Goal: Transaction & Acquisition: Purchase product/service

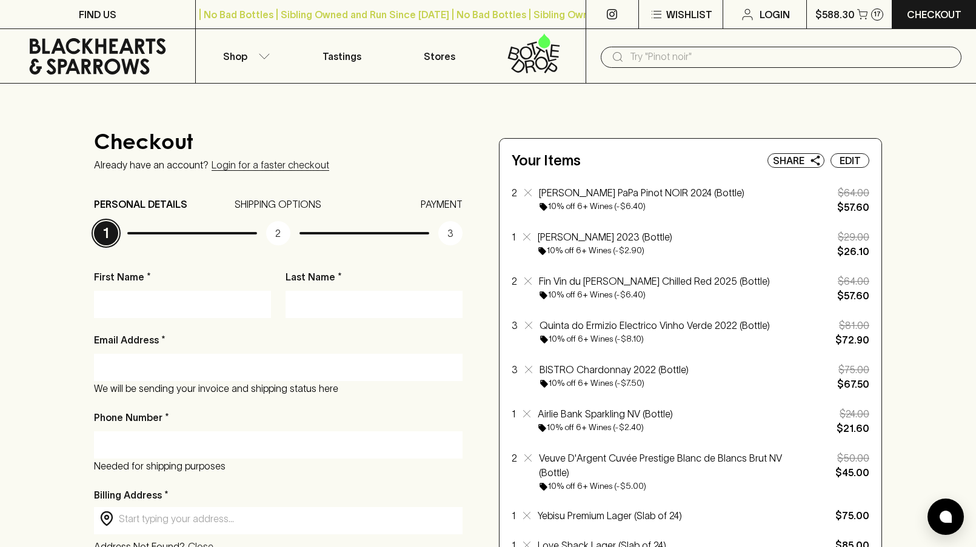
click at [233, 309] on input "First Name *" at bounding box center [182, 304] width 159 height 19
type input "Sam"
type input "Encel"
type input "sam@interdyn.com.au"
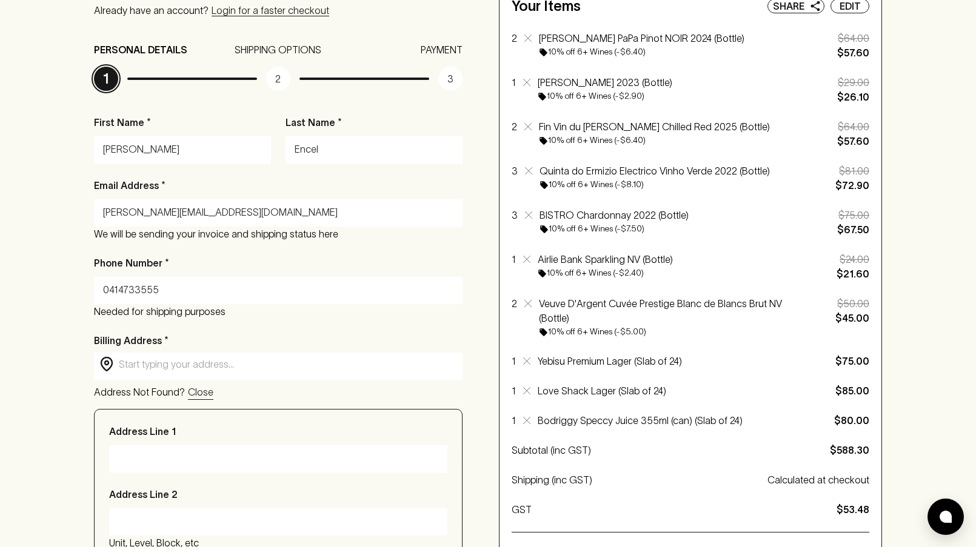
scroll to position [167, 0]
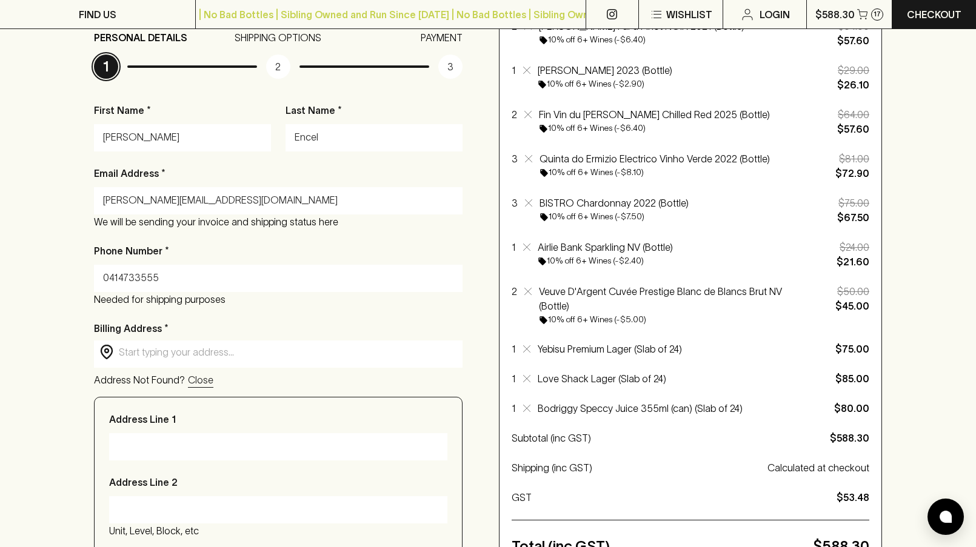
click at [192, 363] on div "​ ​" at bounding box center [278, 353] width 369 height 24
type input "0414733555"
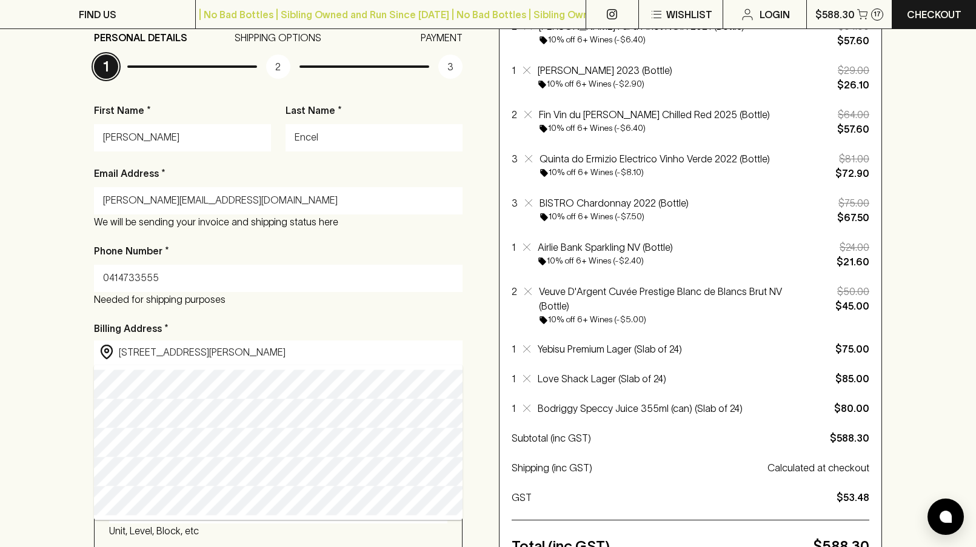
type input "103/219 Napier Street, Fitzroy VIC, Australia"
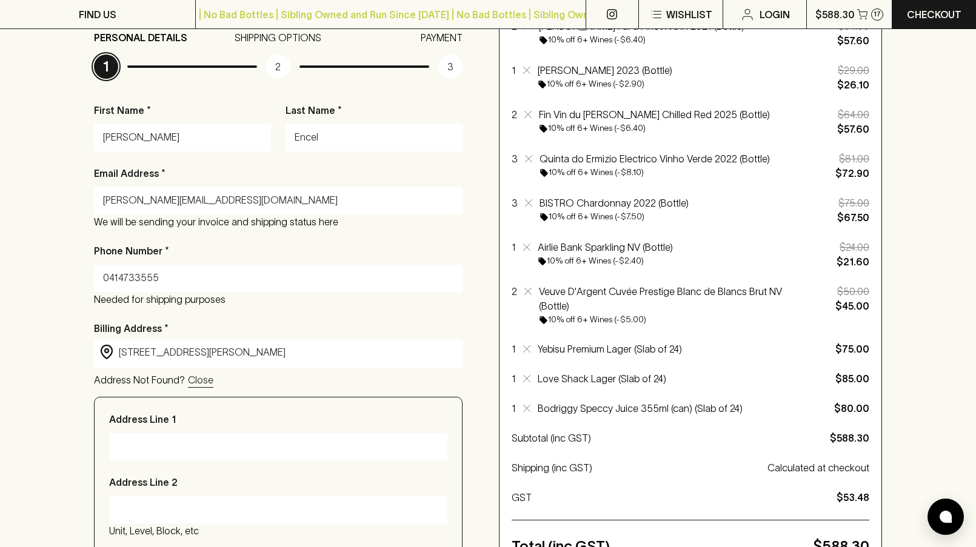
type input "103/219 Napier Street"
type input "Fitzroy"
type input "3065"
type input "Victoria"
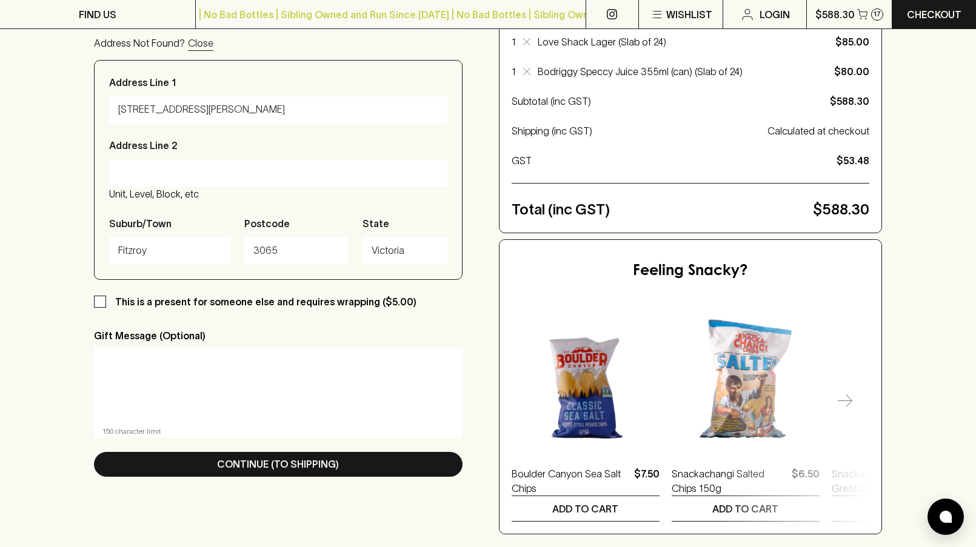
scroll to position [574, 0]
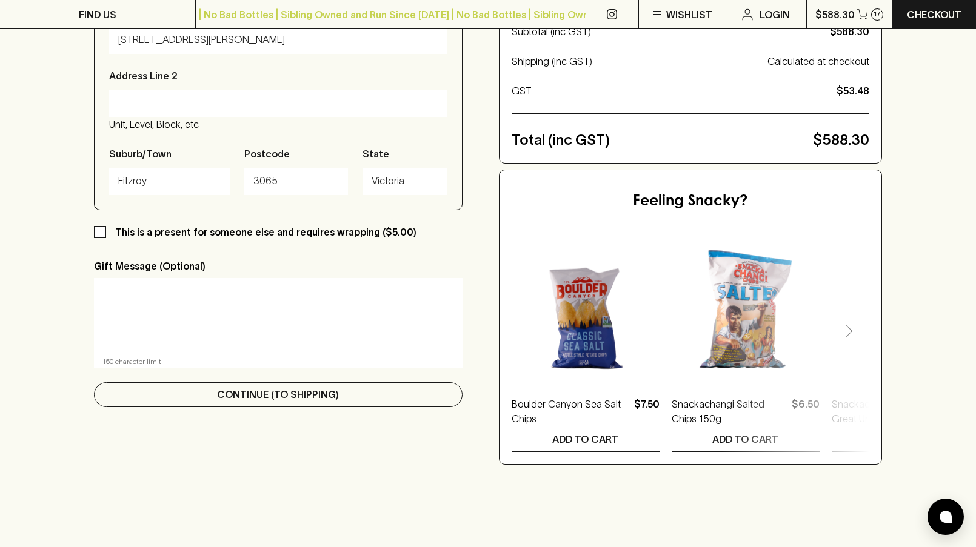
click at [220, 401] on p "Continue (To Shipping)" at bounding box center [278, 394] width 122 height 15
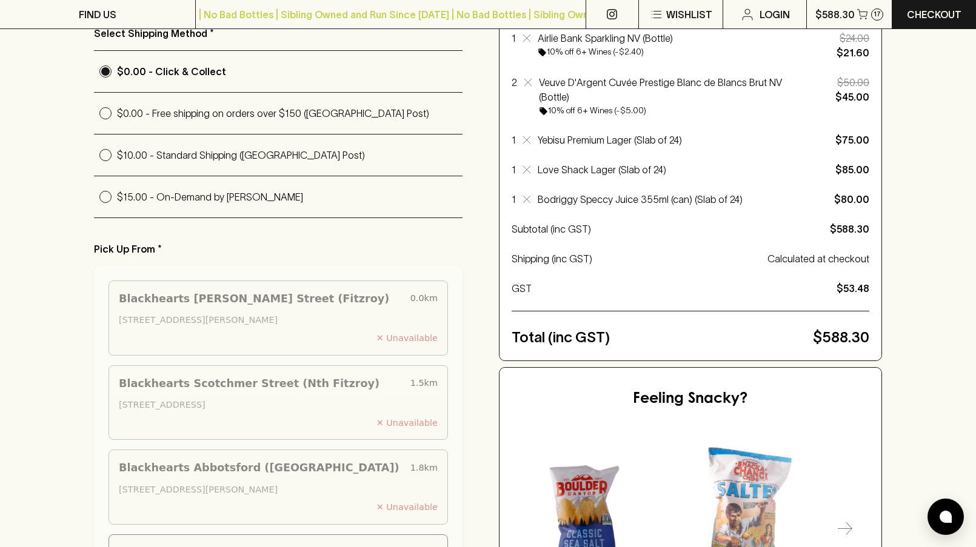
scroll to position [333, 0]
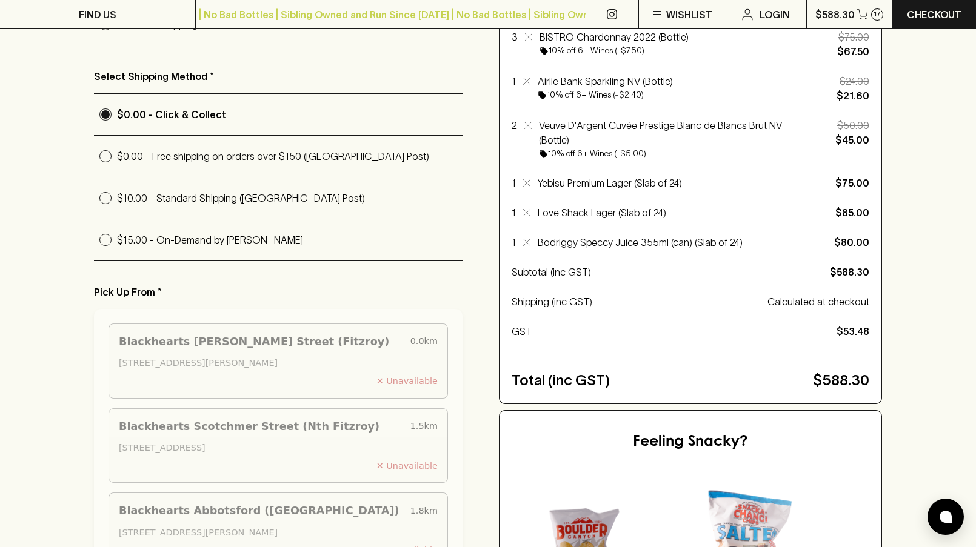
click at [107, 236] on input "$15.00 - On-Demand by Uber" at bounding box center [105, 240] width 23 height 23
radio input "true"
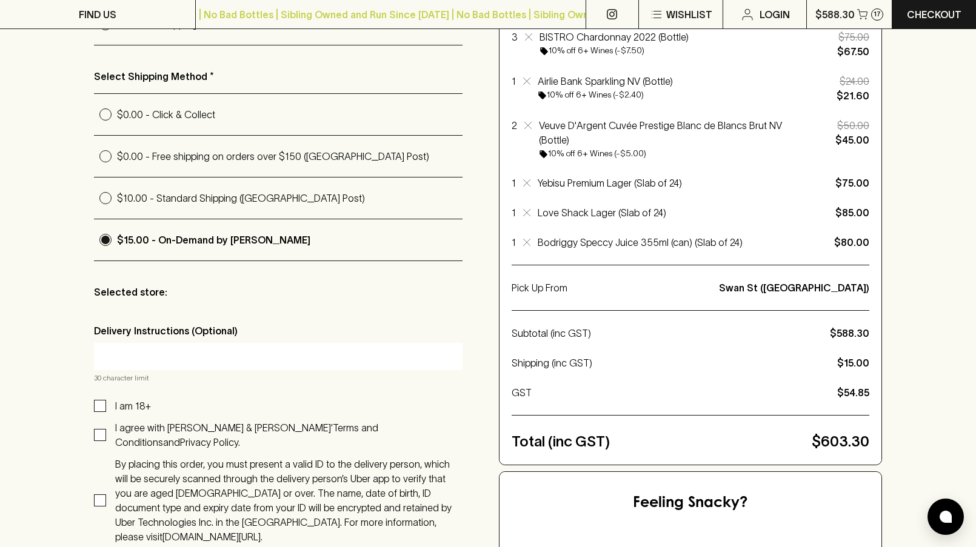
click at [167, 352] on input "text" at bounding box center [278, 356] width 350 height 19
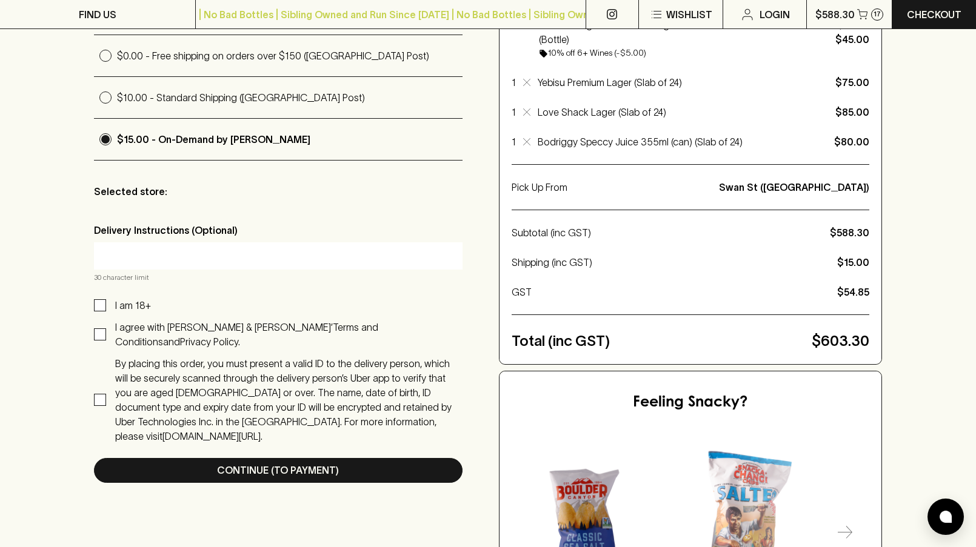
scroll to position [484, 0]
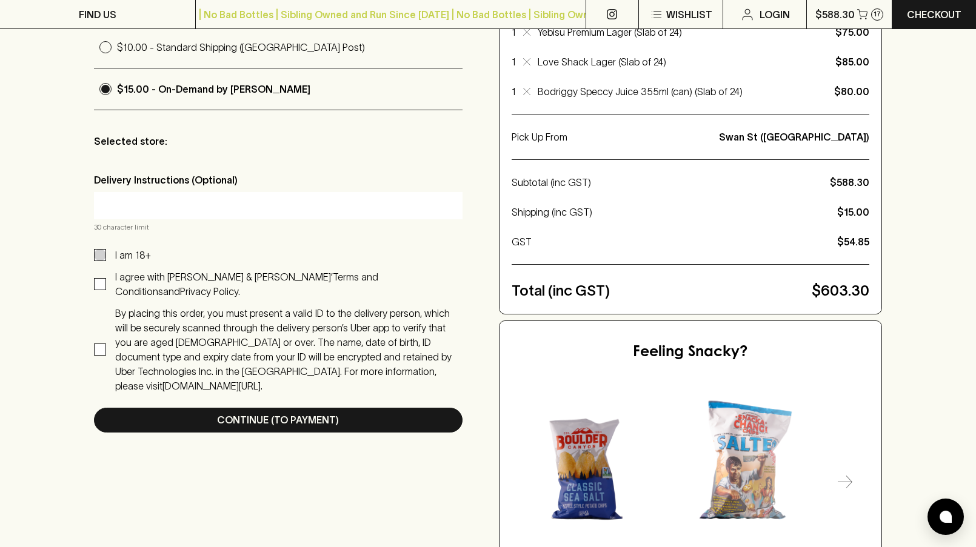
click at [99, 255] on input "I am 18+" at bounding box center [100, 255] width 12 height 12
checkbox input "true"
click at [99, 285] on div "I am 18+ I agree with Blackhearts & Sparrows’ Terms and Conditions and Privacy …" at bounding box center [278, 321] width 369 height 146
click at [99, 278] on input "I agree with Blackhearts & Sparrows’ Terms and Conditions and Privacy Policy." at bounding box center [100, 284] width 12 height 12
checkbox input "true"
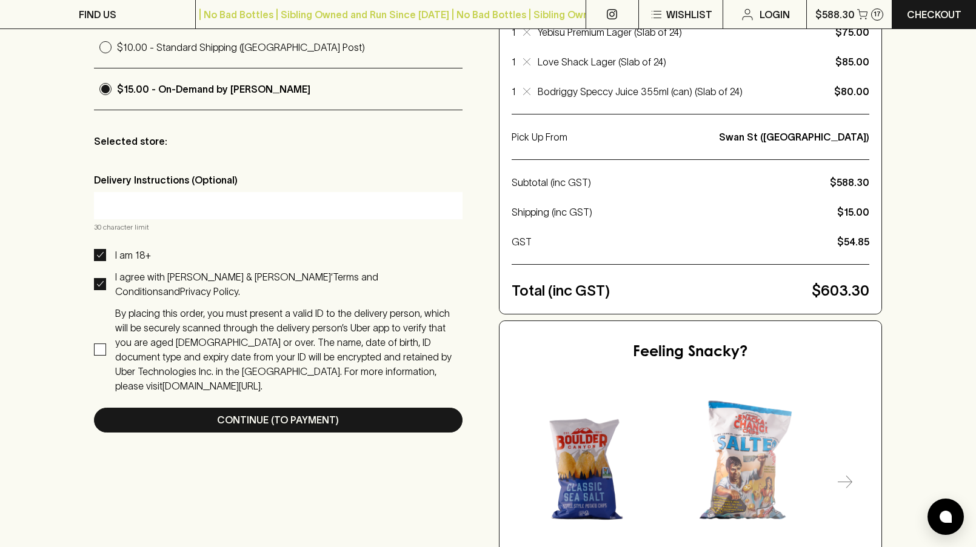
click at [99, 316] on label "By placing this order, you must present a valid ID to the delivery person, whic…" at bounding box center [278, 349] width 369 height 87
click at [99, 344] on input "By placing this order, you must present a valid ID to the delivery person, whic…" at bounding box center [100, 350] width 12 height 12
checkbox input "true"
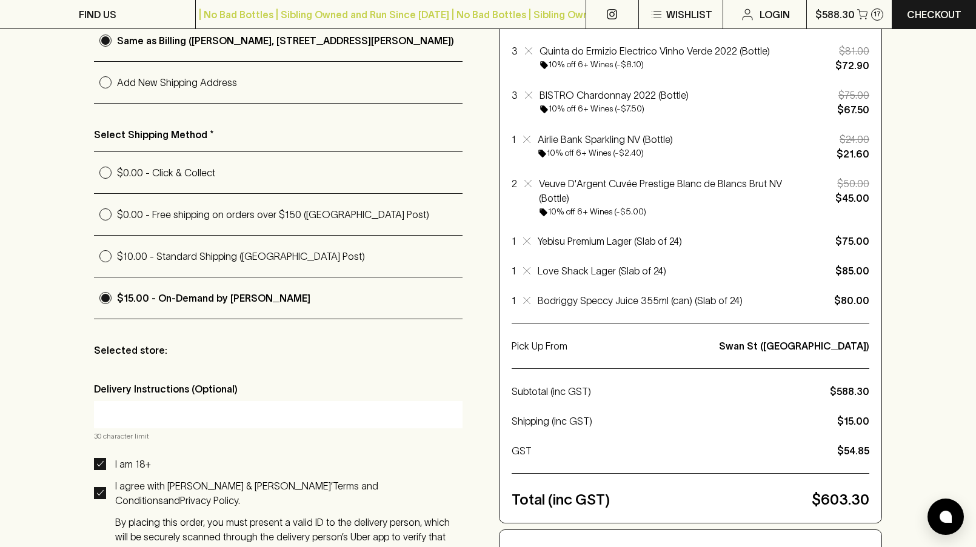
scroll to position [195, 0]
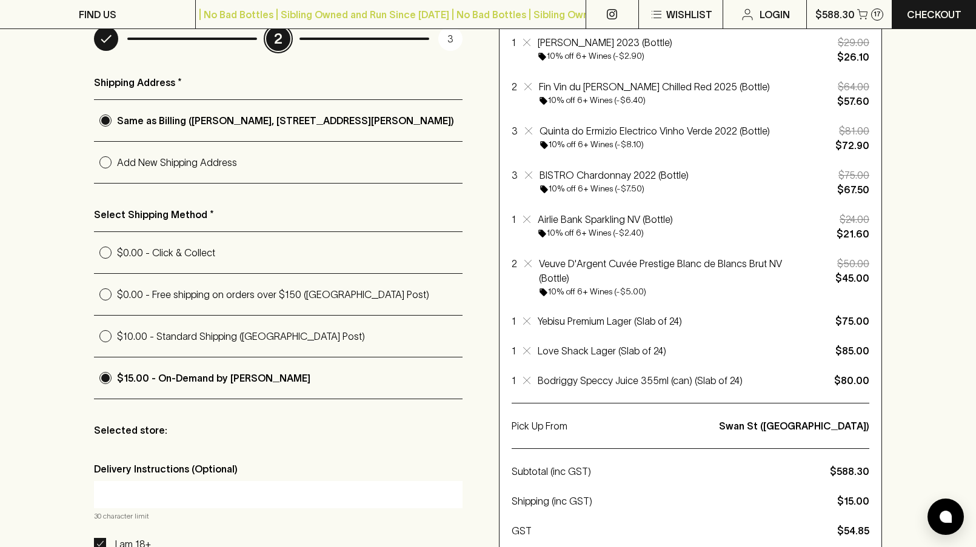
click at [195, 258] on p "$0.00 - Click & Collect" at bounding box center [290, 253] width 346 height 15
click at [117, 258] on input "$0.00 - Click & Collect" at bounding box center [105, 252] width 23 height 23
radio input "true"
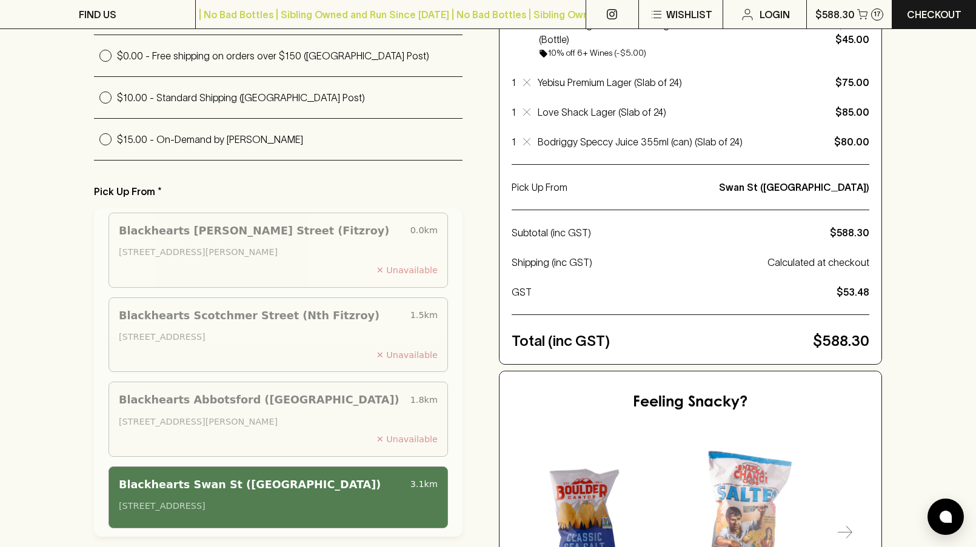
scroll to position [420, 0]
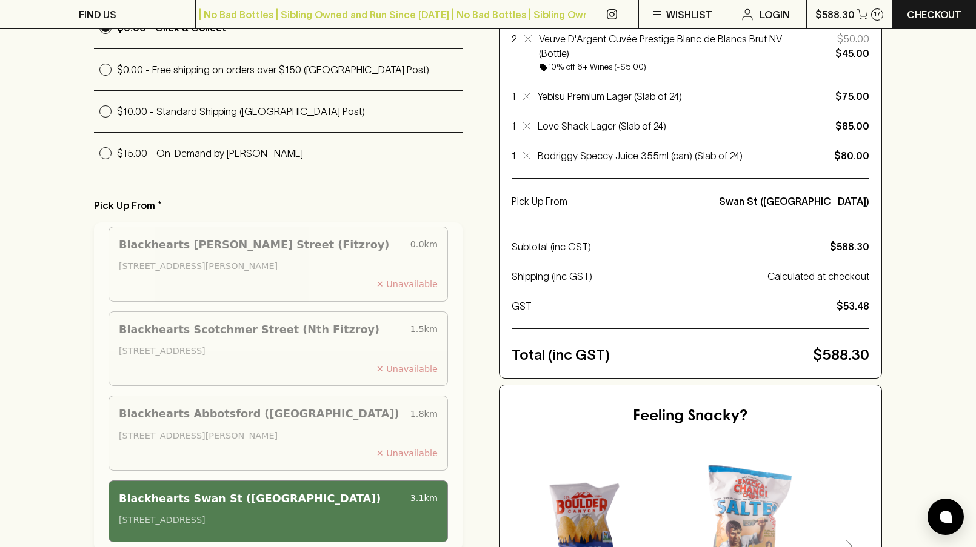
click at [167, 153] on p "$15.00 - On-Demand by Uber" at bounding box center [290, 153] width 346 height 15
click at [117, 153] on input "$15.00 - On-Demand by Uber" at bounding box center [105, 153] width 23 height 23
radio input "true"
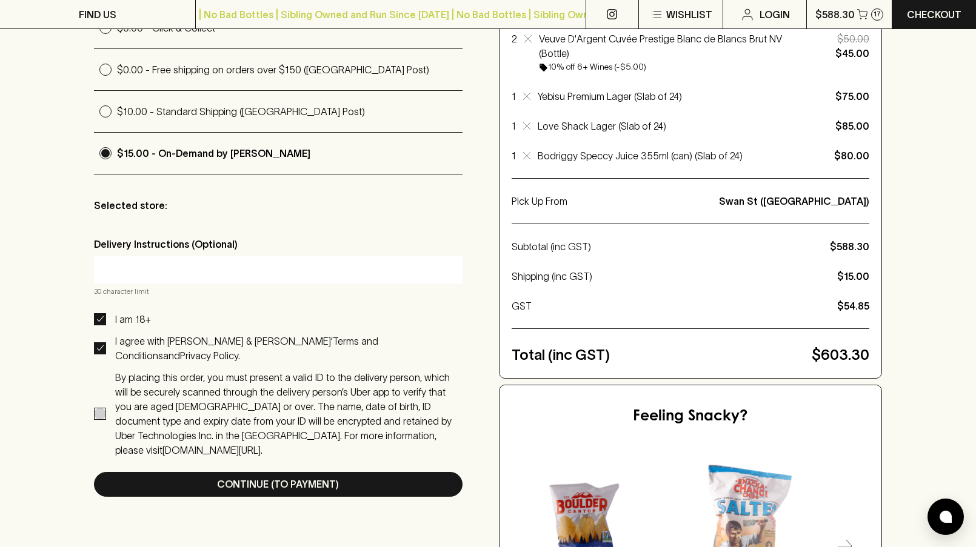
click at [105, 408] on input "By placing this order, you must present a valid ID to the delivery person, whic…" at bounding box center [100, 414] width 12 height 12
click at [102, 408] on input "By placing this order, you must present a valid ID to the delivery person, whic…" at bounding box center [100, 414] width 12 height 12
checkbox input "true"
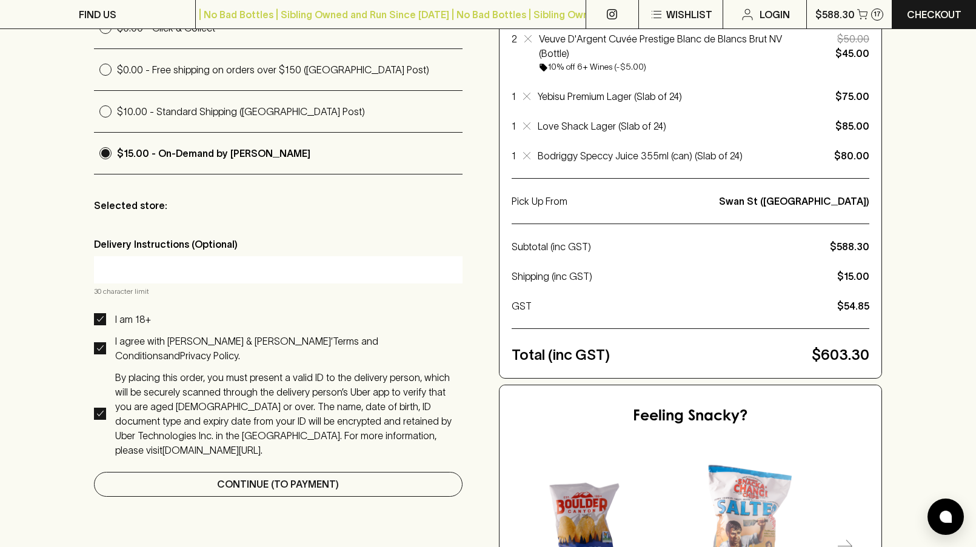
click at [227, 477] on p "Continue (To Payment)" at bounding box center [278, 484] width 122 height 15
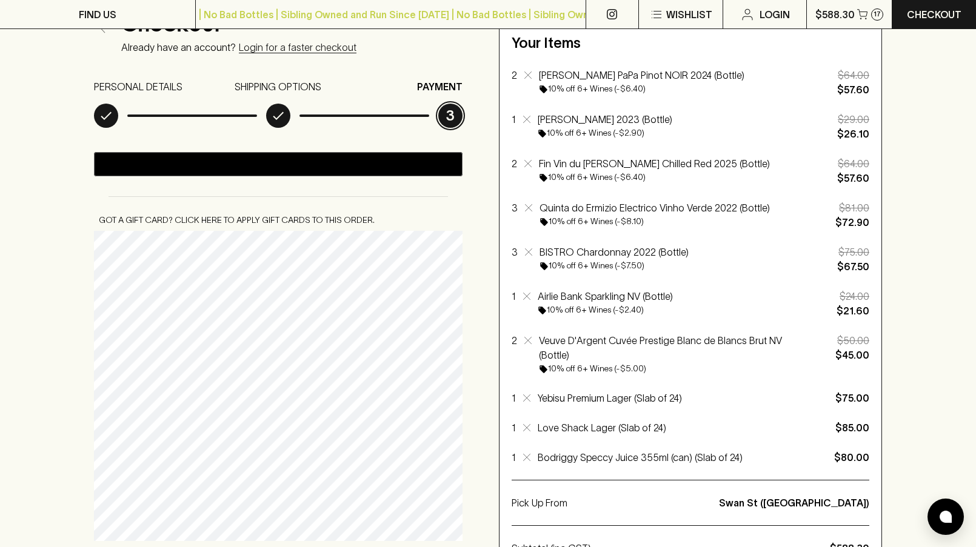
scroll to position [118, 0]
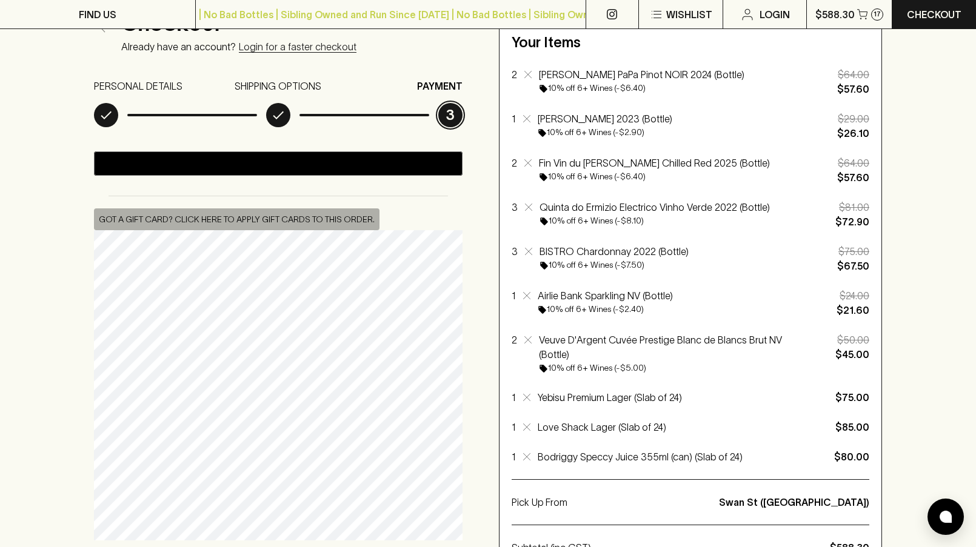
click at [298, 224] on button "Got a gift card? Click here to apply gift cards to this order." at bounding box center [237, 220] width 286 height 22
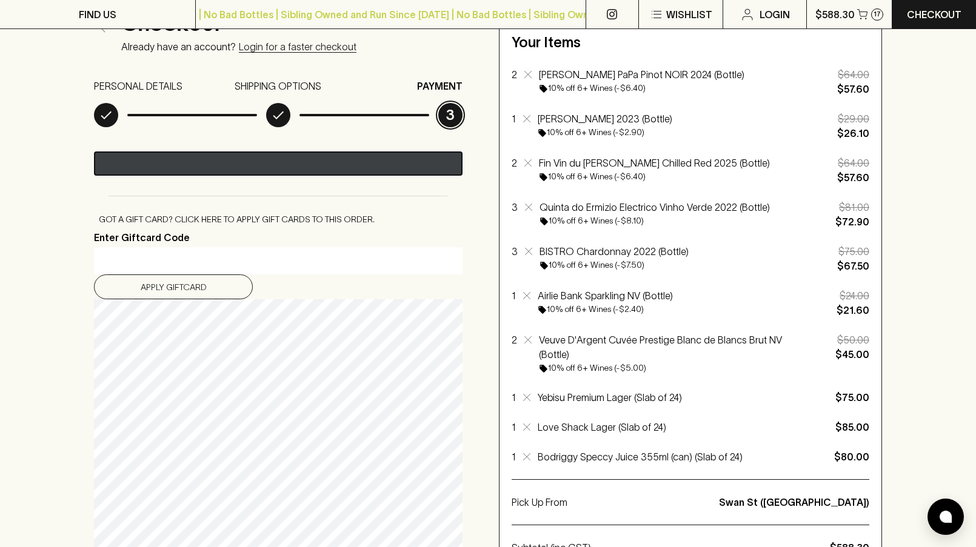
click at [243, 159] on div "Pay with GPay" at bounding box center [204, 165] width 92 height 12
